Goal: Task Accomplishment & Management: Use online tool/utility

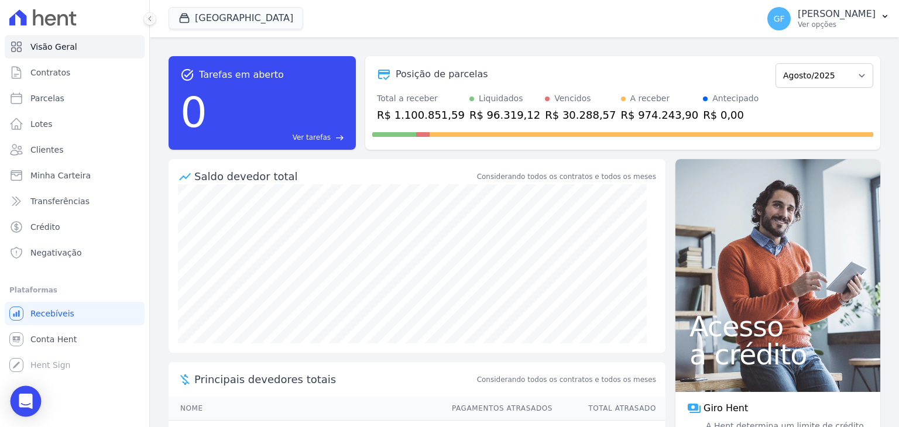
click at [22, 399] on icon "Open Intercom Messenger" at bounding box center [25, 401] width 13 height 15
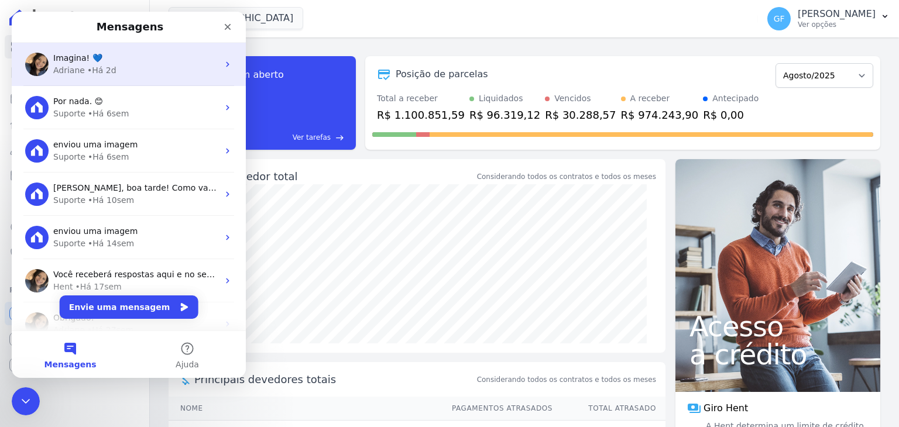
click at [82, 83] on div "Imagina! 💙 [PERSON_NAME] • Há 2d" at bounding box center [129, 64] width 234 height 43
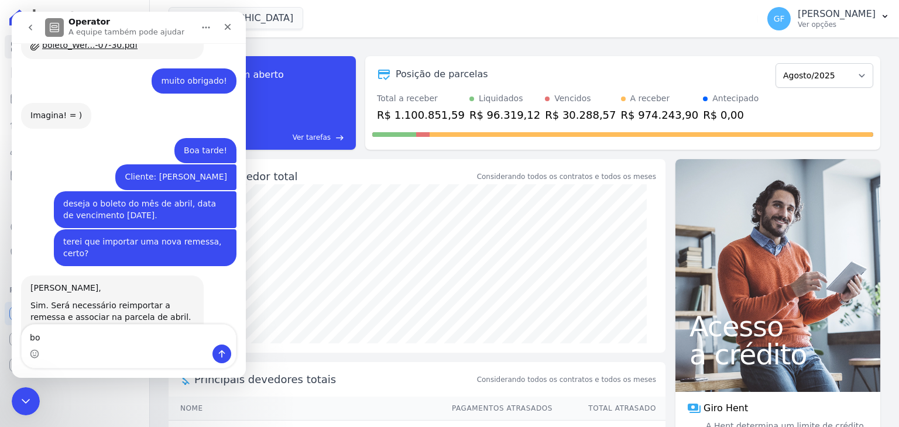
scroll to position [9295, 0]
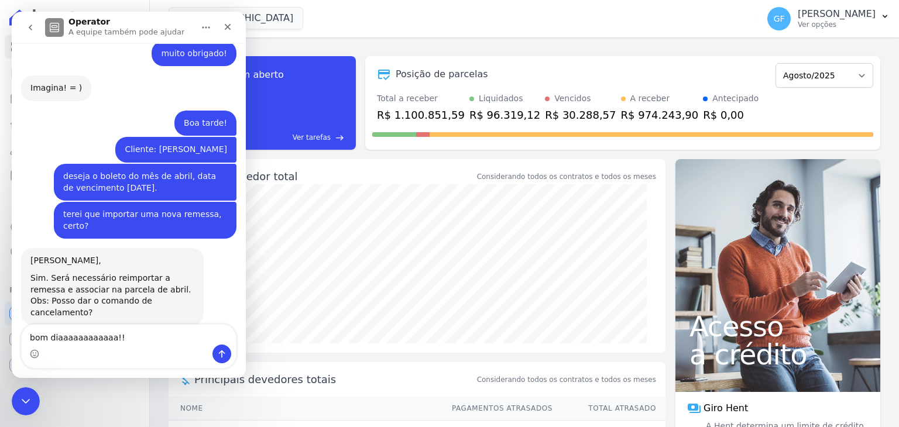
type textarea "bom diaaaaaaaaaaaa!!!"
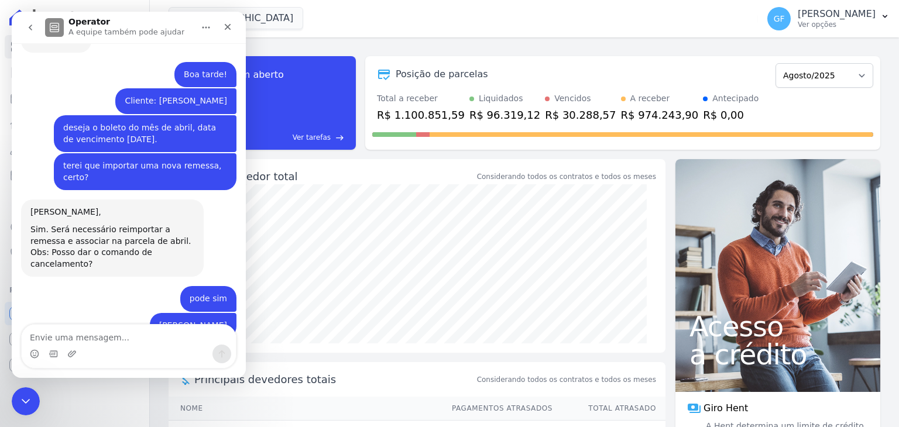
scroll to position [9345, 0]
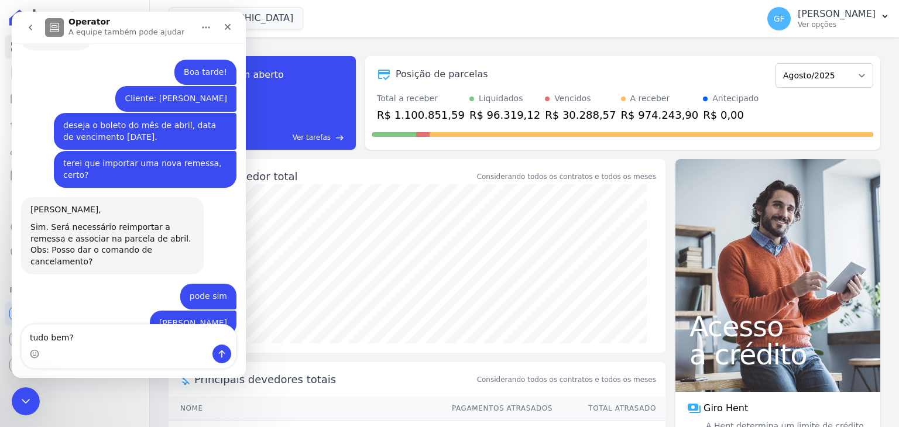
type textarea "tudo bem?"
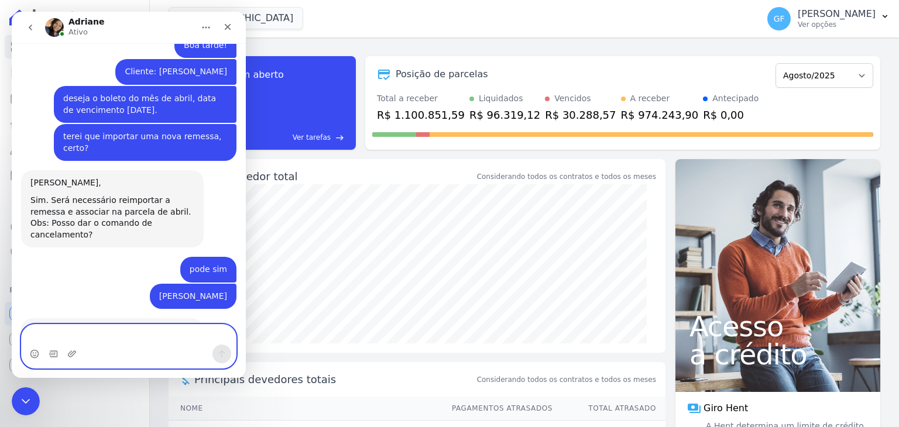
type textarea "l"
type textarea "c"
paste textarea "[PERSON_NAME]"
type textarea "Cliente: [PERSON_NAME]"
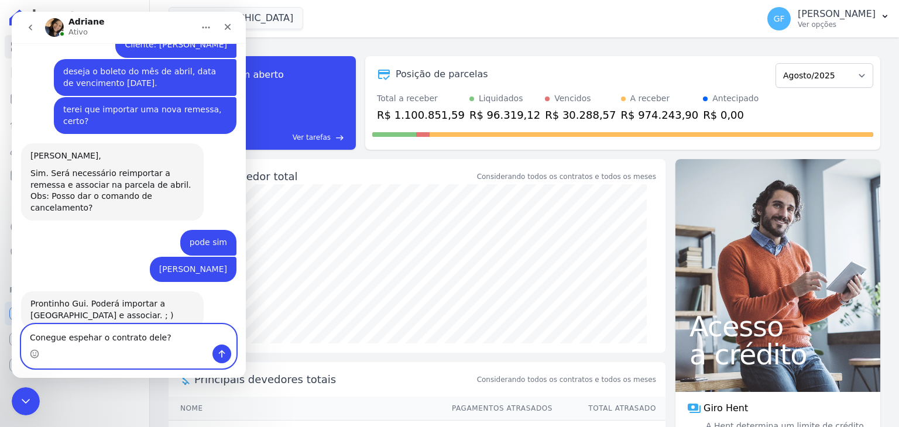
type textarea "Conegue espehar o contrato dele?"
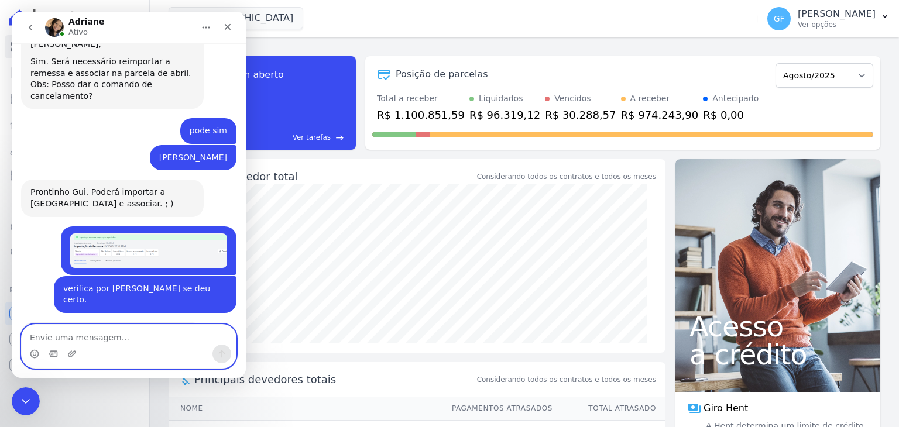
scroll to position [9512, 0]
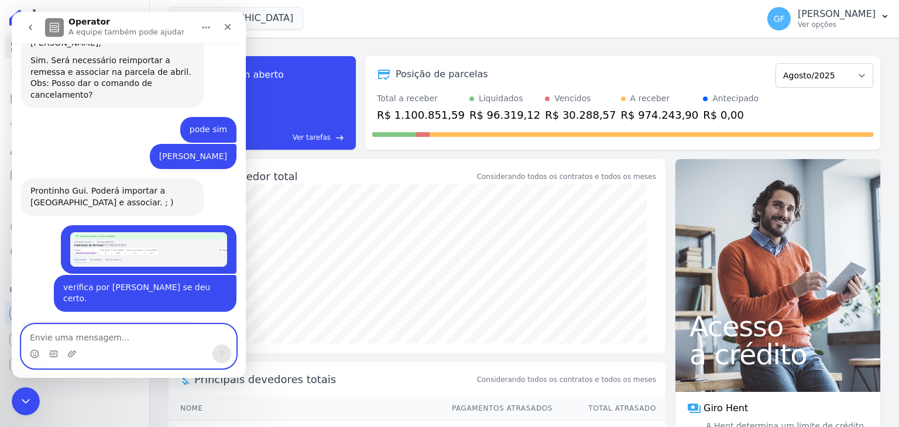
click at [82, 331] on textarea "Envie uma mensagem..." at bounding box center [129, 335] width 214 height 20
type textarea "Obrigadooooo!!"
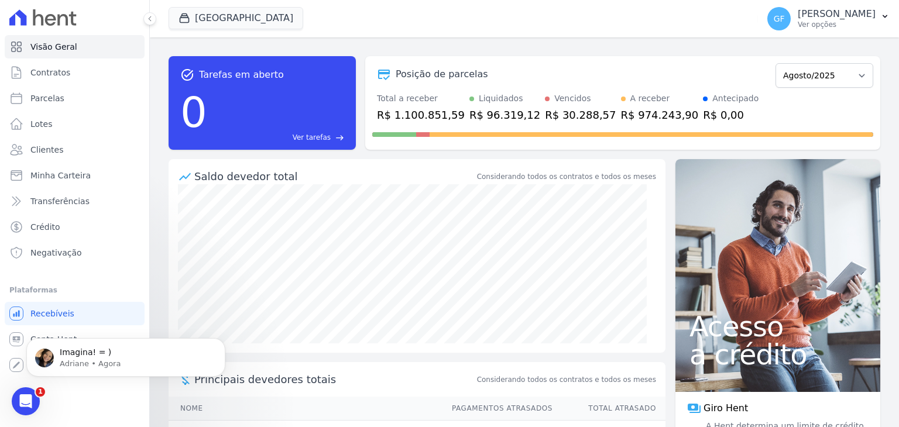
scroll to position [9628, 0]
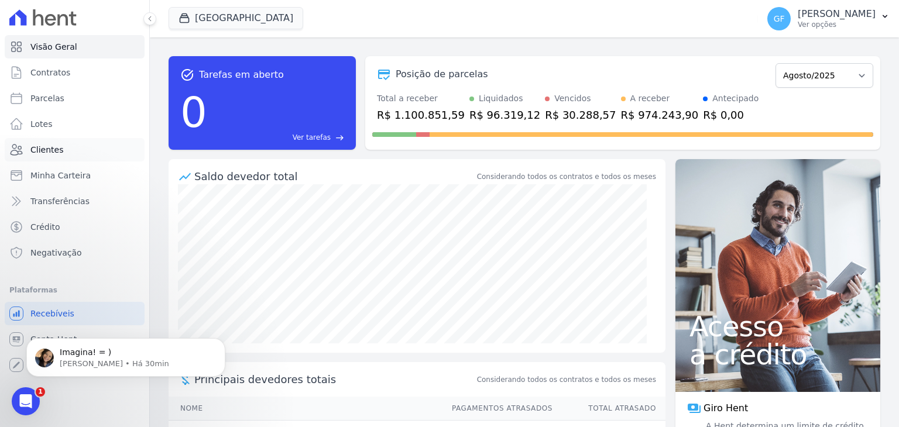
click at [39, 154] on span "Clientes" at bounding box center [46, 150] width 33 height 12
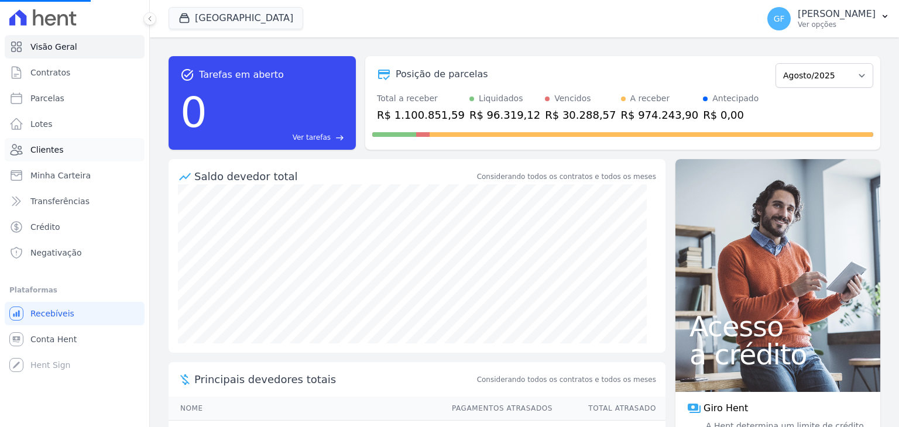
click at [42, 148] on span "Clientes" at bounding box center [46, 150] width 33 height 12
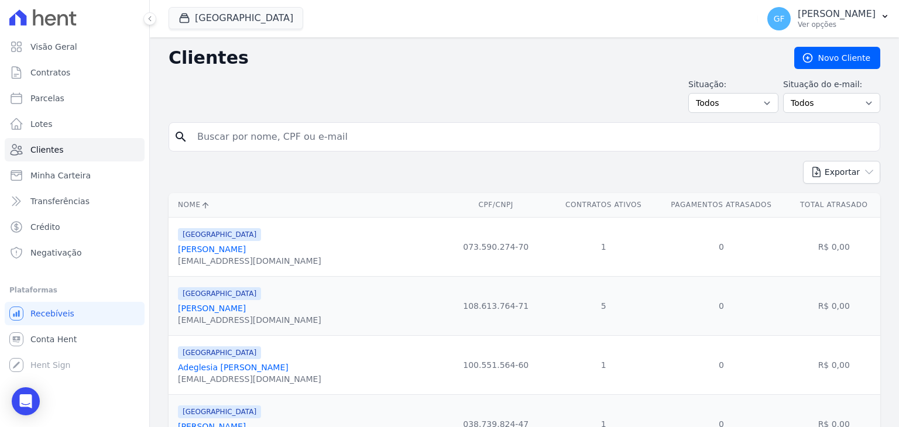
click at [221, 142] on input "search" at bounding box center [532, 136] width 685 height 23
type input "vanderons gom"
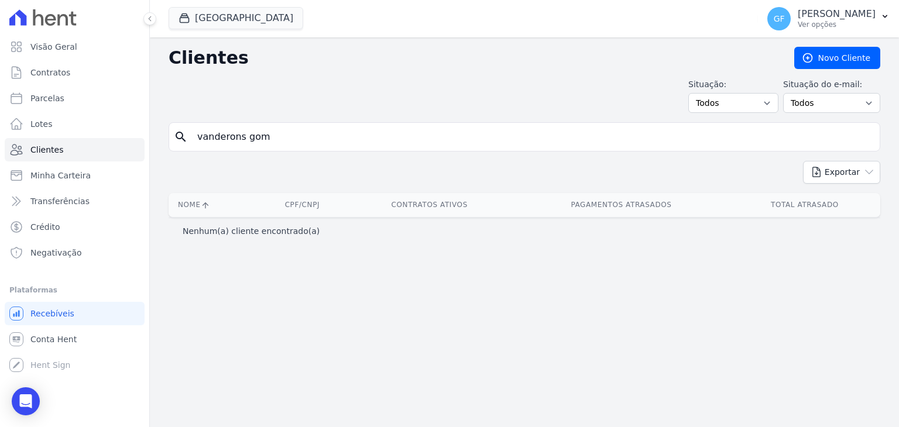
click at [278, 137] on input "vanderons gom" at bounding box center [532, 136] width 685 height 23
type input "[PERSON_NAME]"
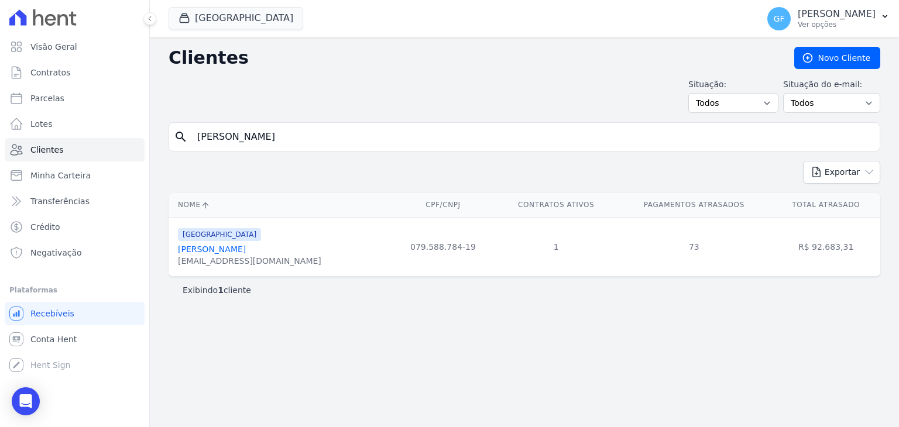
click at [227, 248] on link "[PERSON_NAME]" at bounding box center [212, 249] width 68 height 9
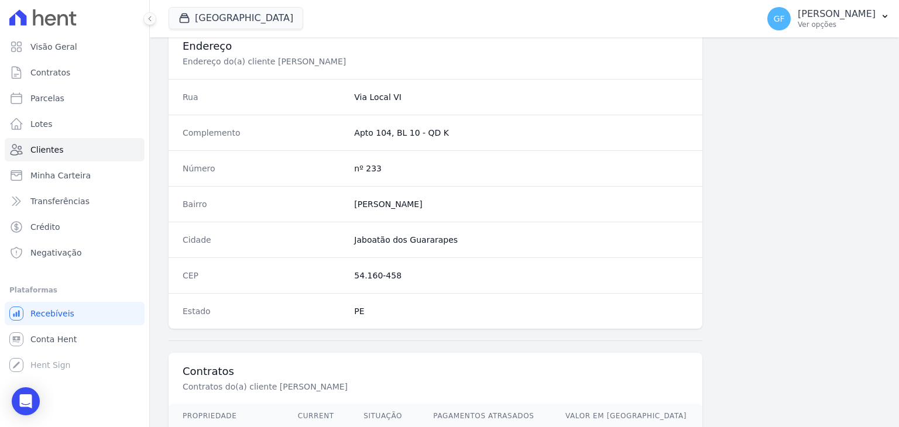
scroll to position [664, 0]
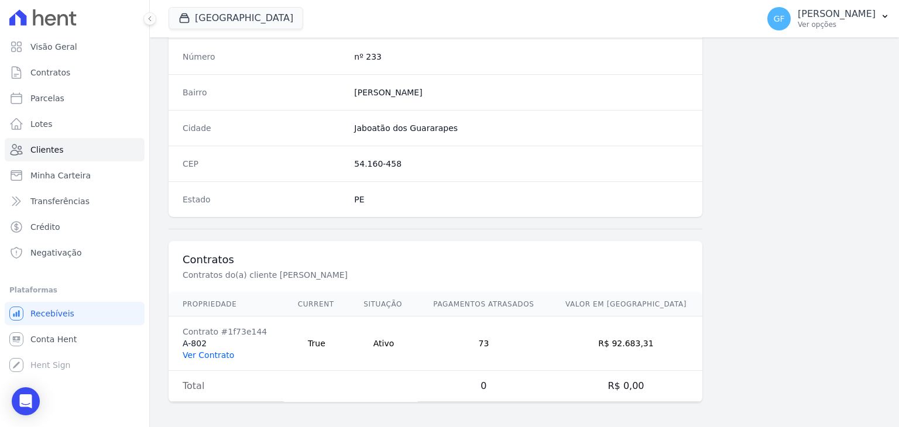
click at [208, 350] on link "Ver Contrato" at bounding box center [208, 354] width 51 height 9
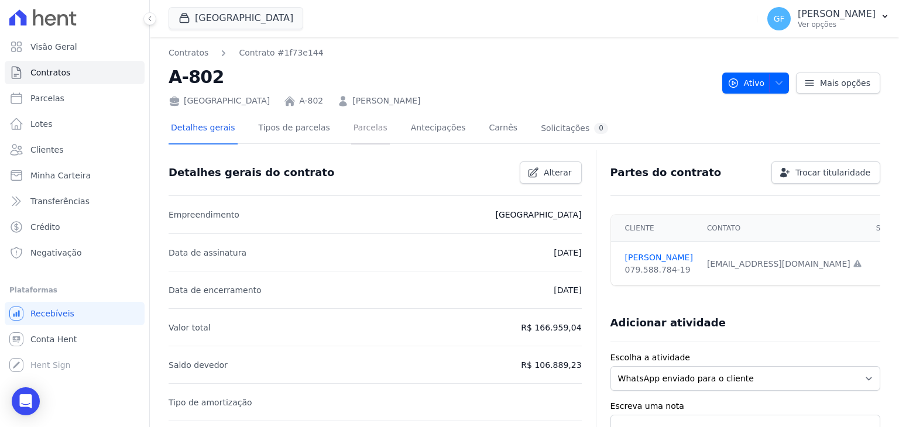
click at [356, 134] on link "Parcelas" at bounding box center [370, 129] width 39 height 31
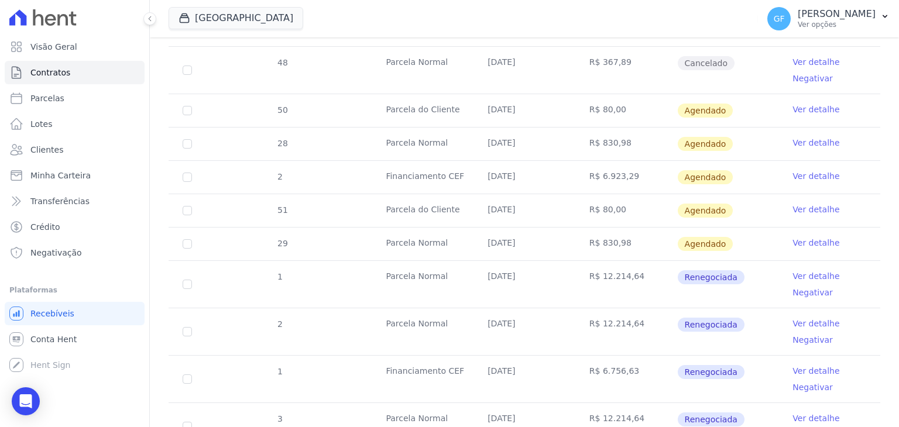
scroll to position [878, 0]
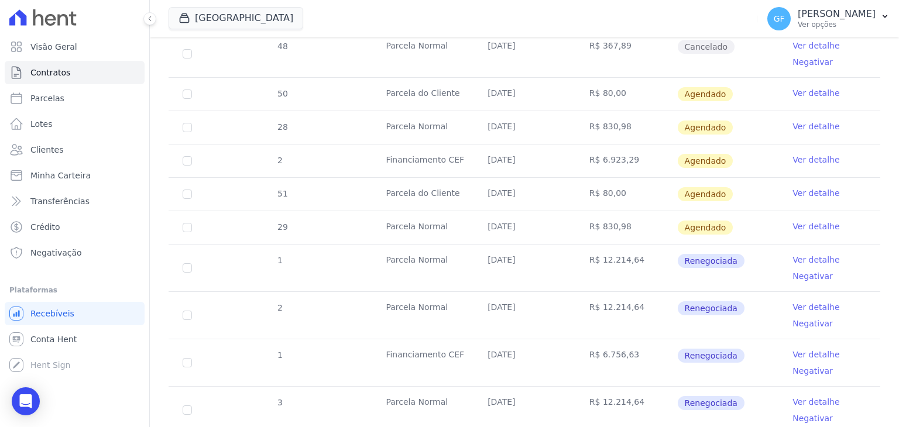
drag, startPoint x: 480, startPoint y: 262, endPoint x: 651, endPoint y: 265, distance: 170.9
click at [651, 265] on tr "1 [GEOGRAPHIC_DATA] [DATE] R$ 12.214,64 Renegociada Ver detalhe Negativar" at bounding box center [525, 267] width 712 height 47
click at [646, 281] on td "R$ 12.214,64" at bounding box center [626, 268] width 102 height 47
drag, startPoint x: 369, startPoint y: 255, endPoint x: 784, endPoint y: 253, distance: 414.8
click at [784, 253] on tr "1 [GEOGRAPHIC_DATA] [DATE] R$ 12.214,64 Renegociada Ver detalhe Negativar" at bounding box center [525, 267] width 712 height 47
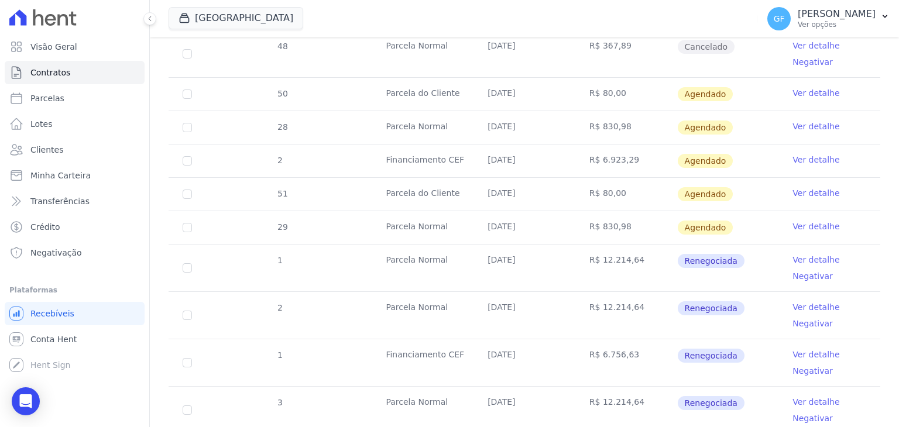
click at [778, 253] on td "Ver detalhe Negativar" at bounding box center [829, 268] width 102 height 47
click at [803, 256] on link "Ver detalhe" at bounding box center [815, 260] width 47 height 12
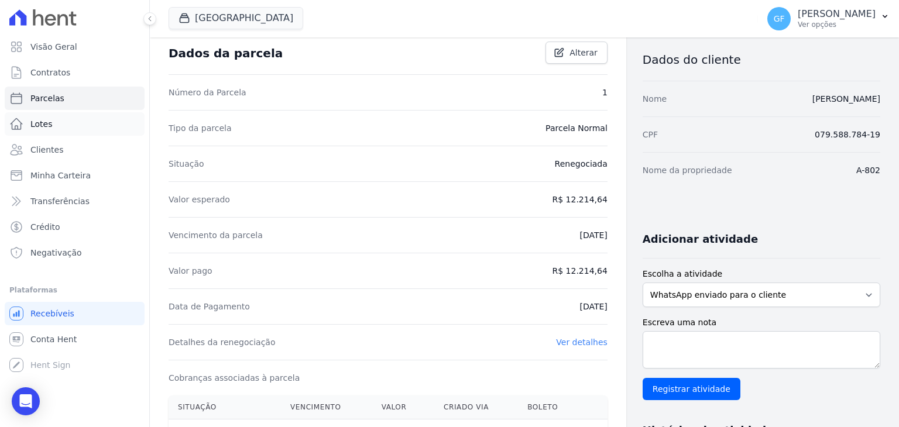
scroll to position [59, 0]
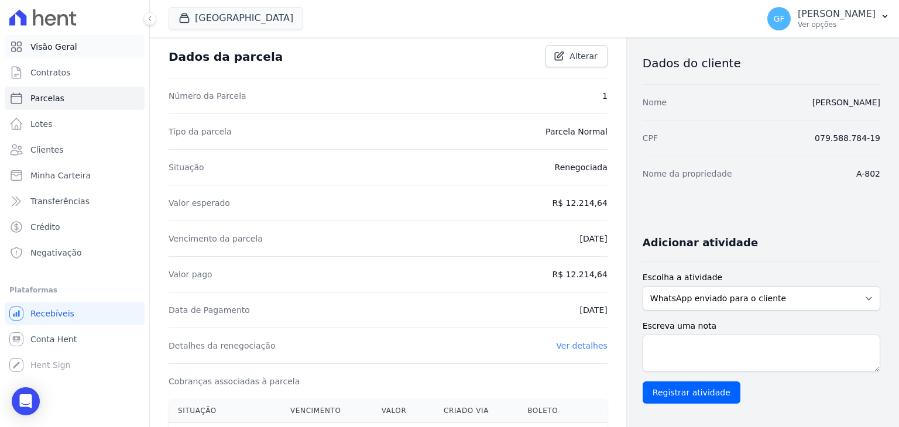
click at [14, 43] on icon at bounding box center [16, 47] width 14 height 14
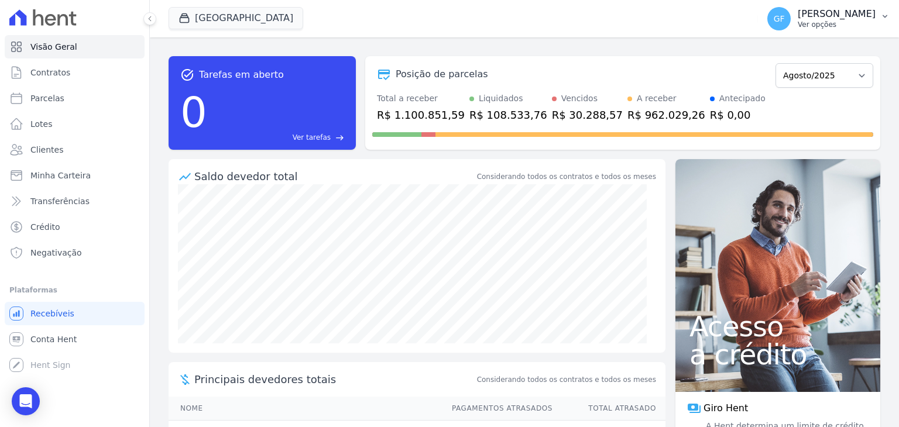
click at [793, 32] on button "GF Guilherme Farias Ver opções" at bounding box center [828, 18] width 141 height 33
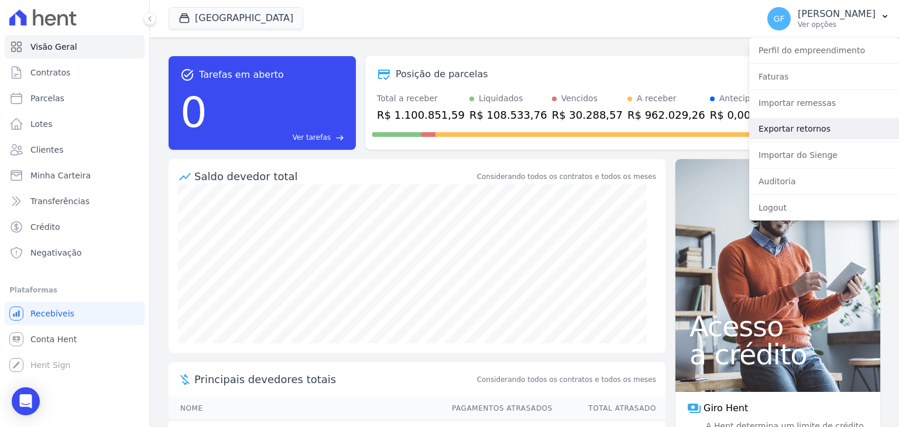
drag, startPoint x: 788, startPoint y: 132, endPoint x: 779, endPoint y: 132, distance: 8.8
click at [788, 132] on link "Exportar retornos" at bounding box center [824, 128] width 150 height 21
